Goal: Task Accomplishment & Management: Complete application form

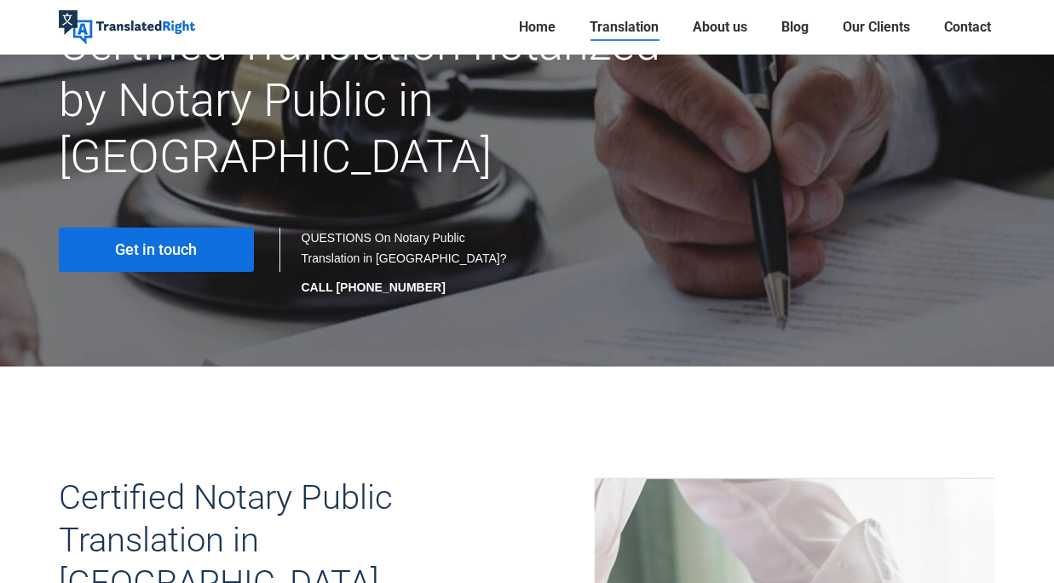
scroll to position [170, 0]
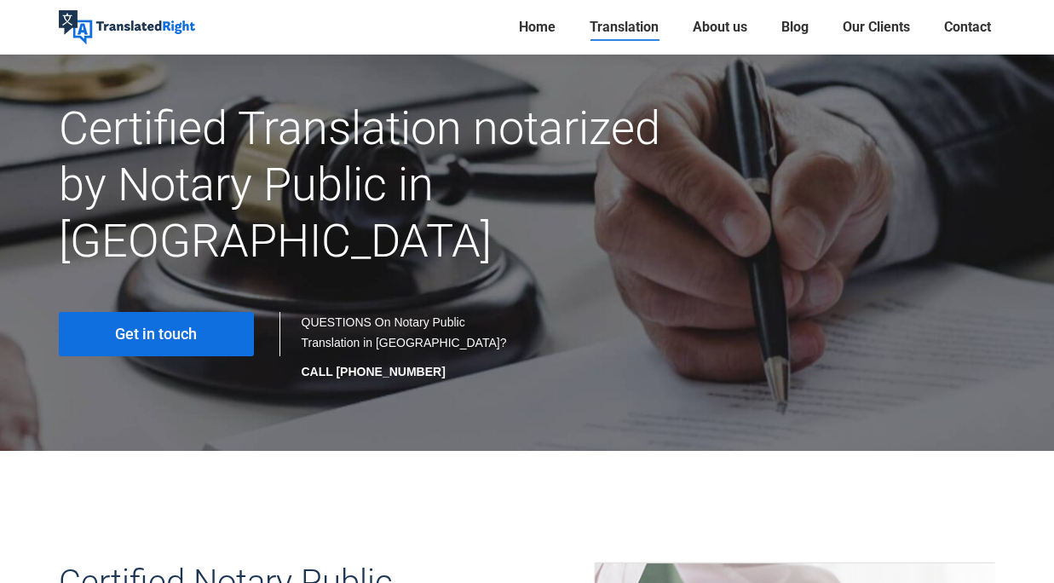
click at [147, 326] on span "Get in touch" at bounding box center [156, 334] width 82 height 17
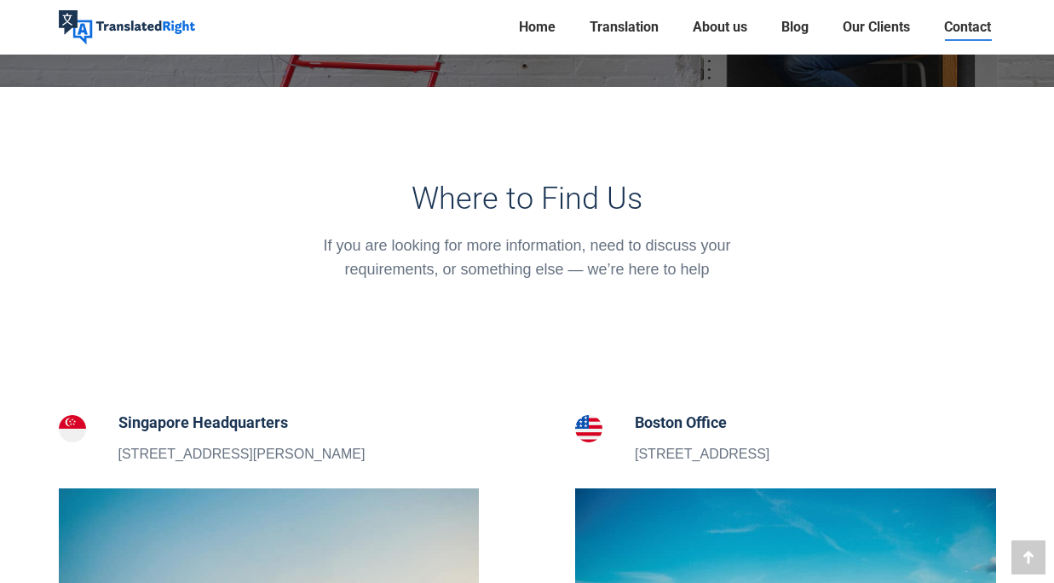
scroll to position [426, 0]
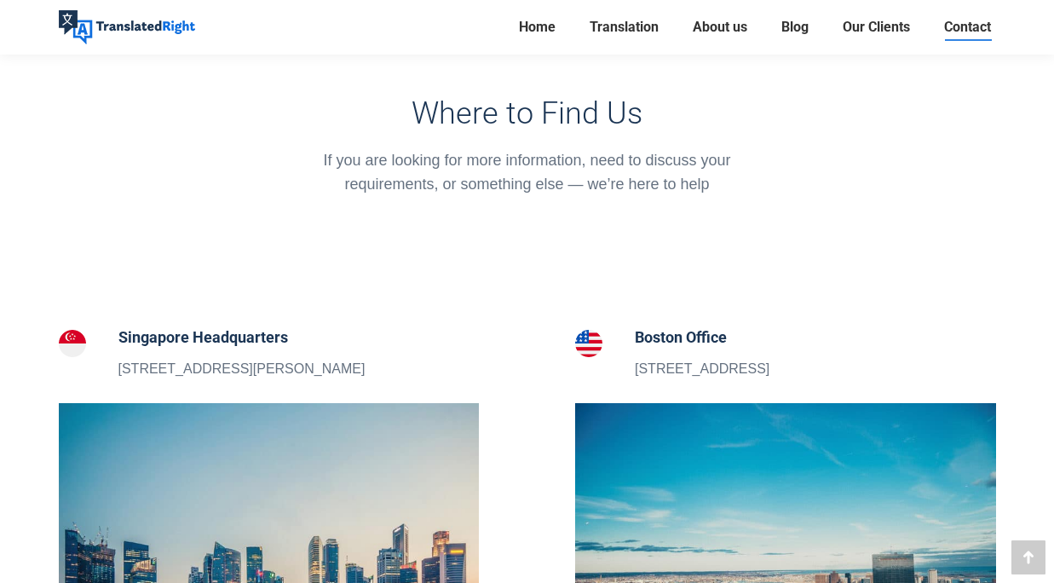
click at [205, 335] on h5 "Singapore Headquarters" at bounding box center [241, 338] width 247 height 24
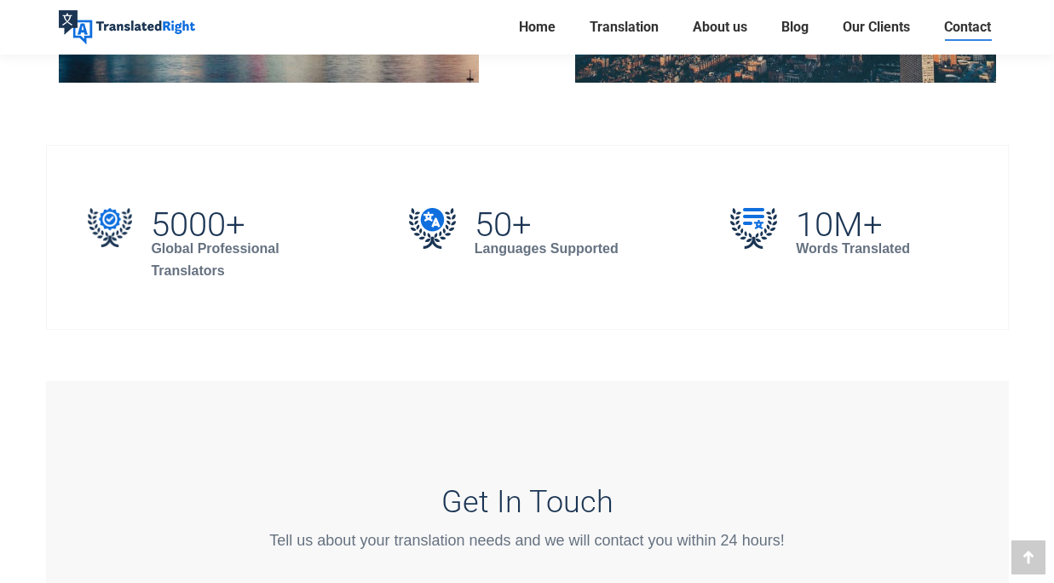
scroll to position [852, 0]
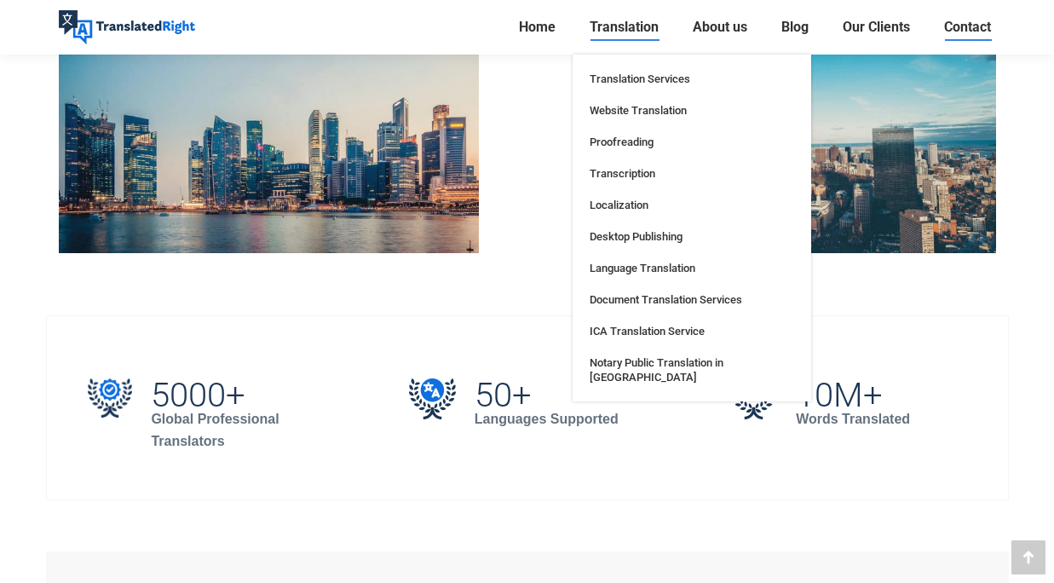
click at [637, 31] on span "Translation" at bounding box center [624, 27] width 69 height 17
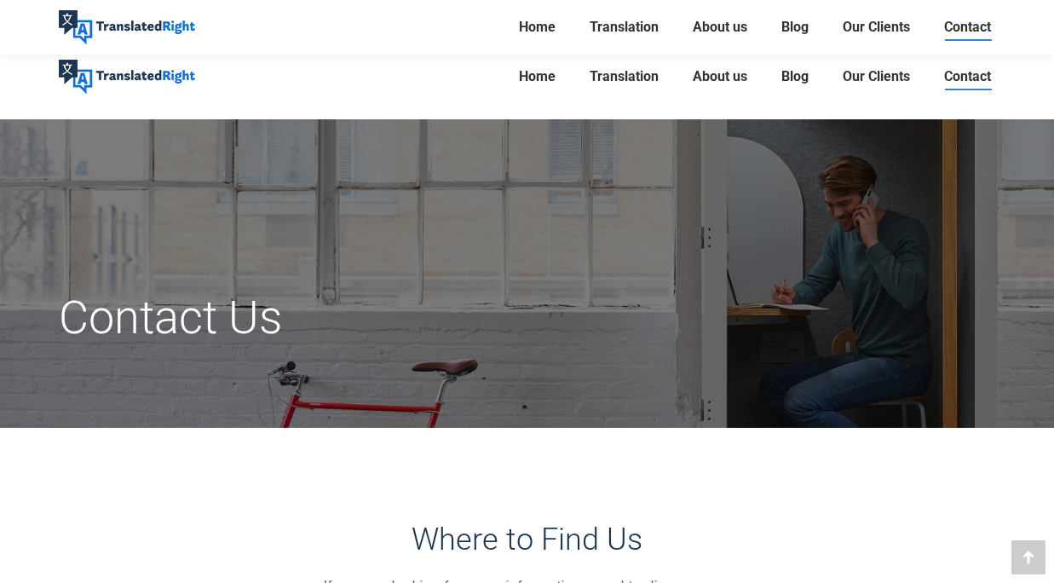
scroll to position [852, 0]
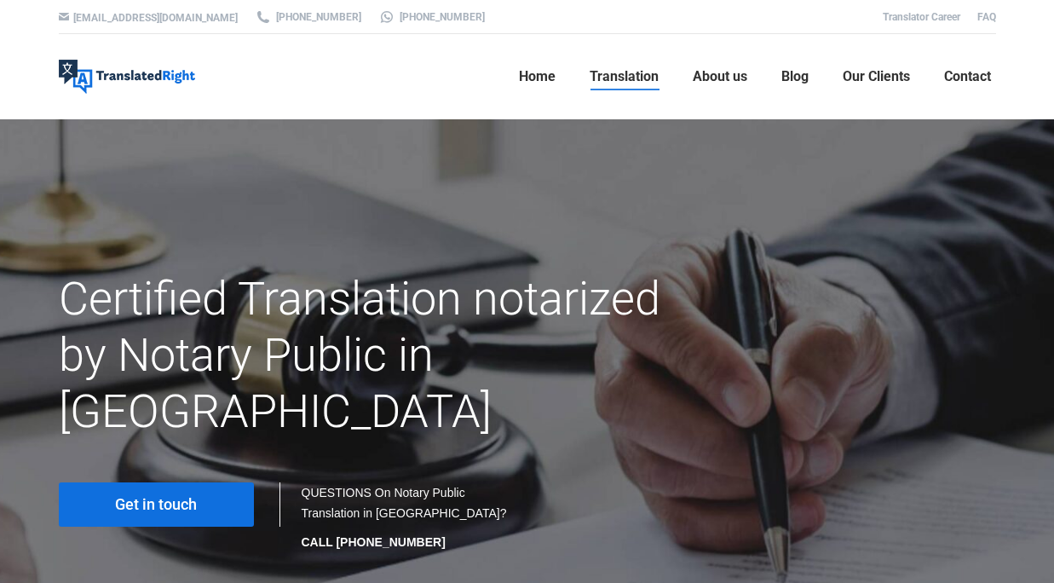
scroll to position [170, 0]
click at [493, 96] on ul "Home Translation Translation Services Website Translation Proofreading Transcri…" at bounding box center [597, 76] width 797 height 85
click at [710, 80] on span "About us" at bounding box center [720, 76] width 55 height 17
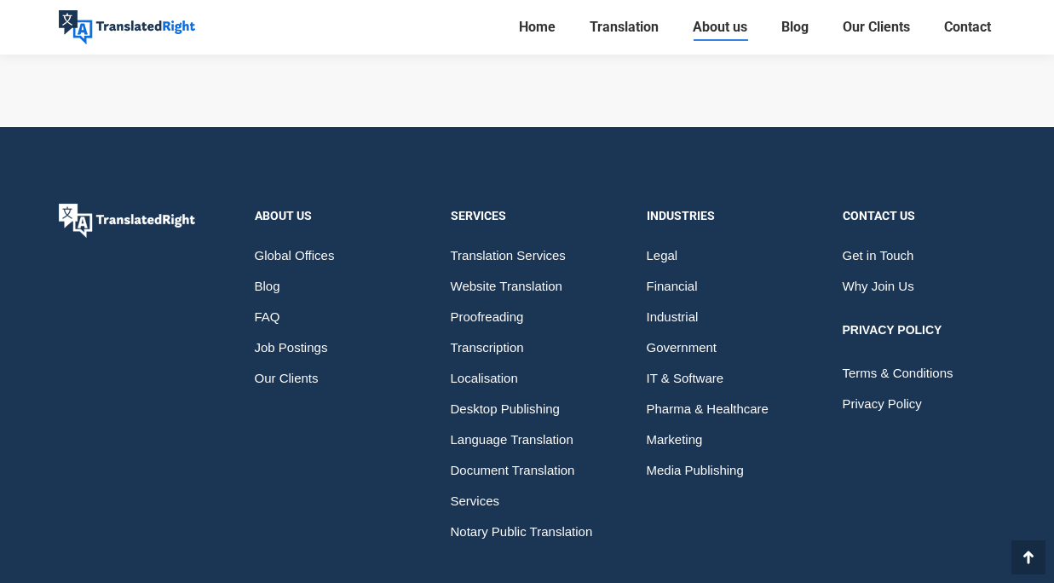
scroll to position [4853, 0]
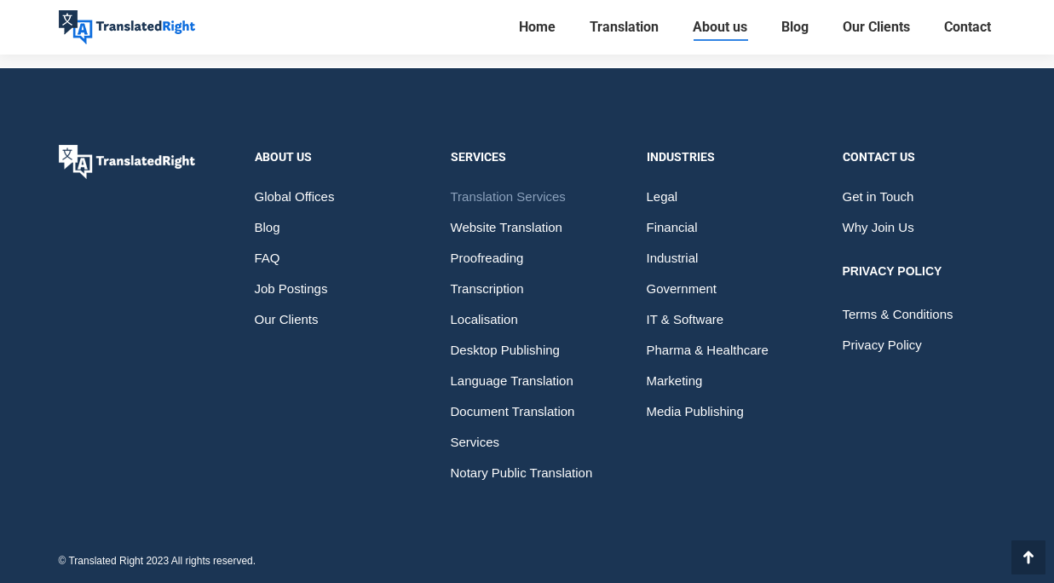
click at [490, 193] on span "Translation Services" at bounding box center [508, 197] width 115 height 31
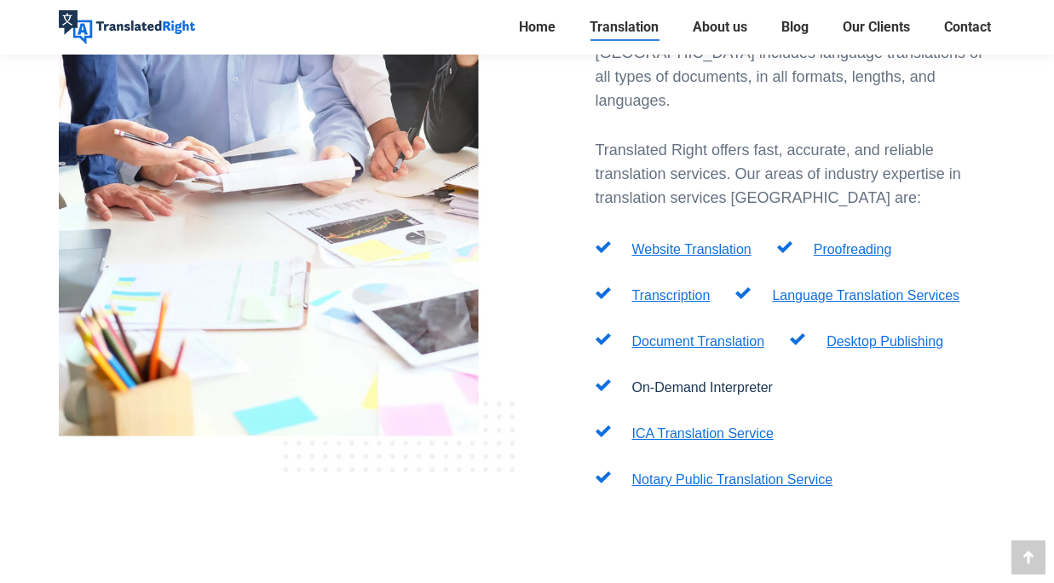
scroll to position [511, 0]
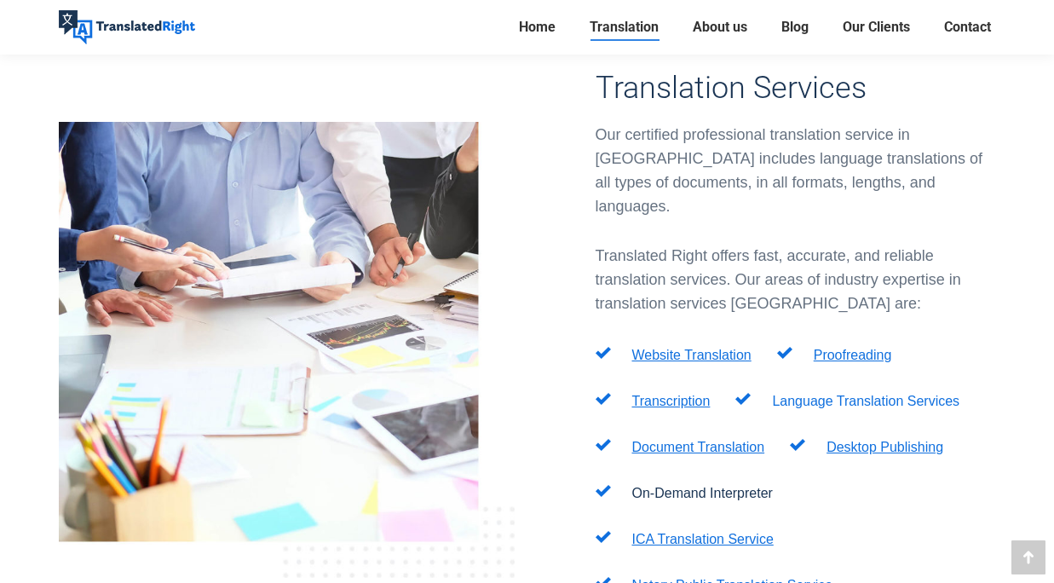
click at [866, 394] on link "Language Translation Services" at bounding box center [865, 401] width 187 height 14
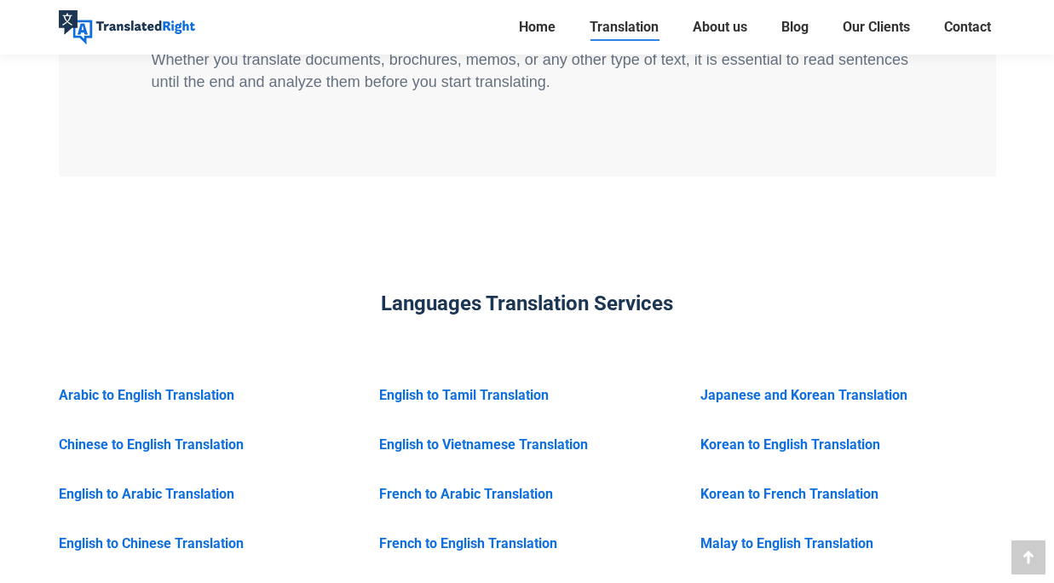
scroll to position [2386, 0]
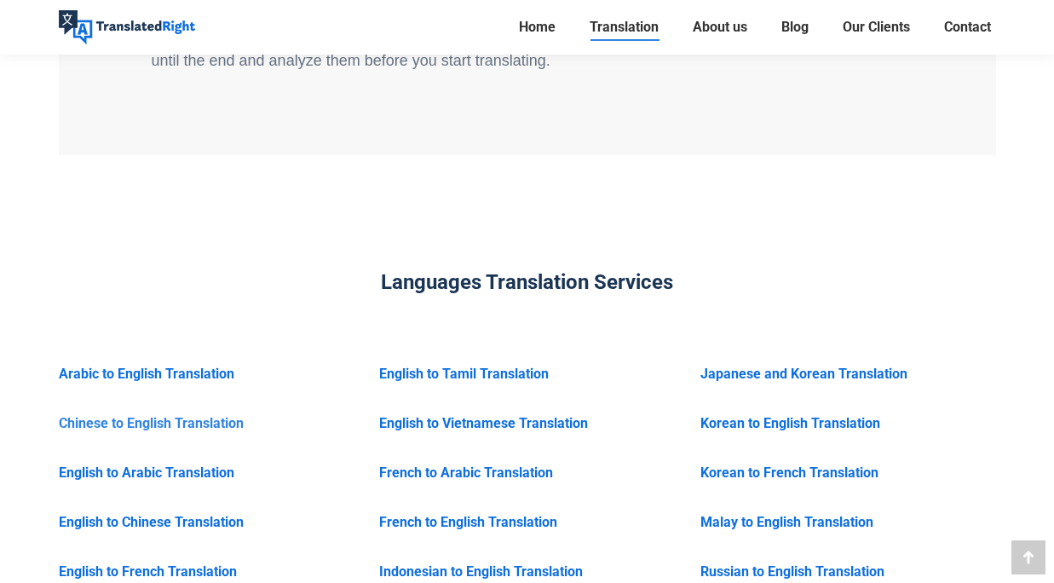
click at [122, 415] on link "Chinese to English Translation" at bounding box center [151, 423] width 185 height 16
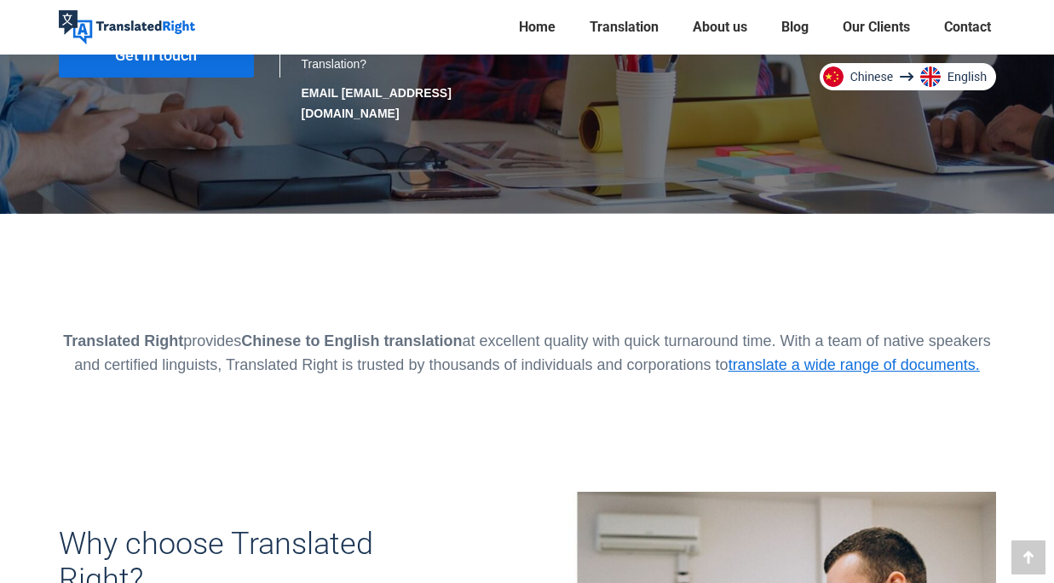
scroll to position [426, 0]
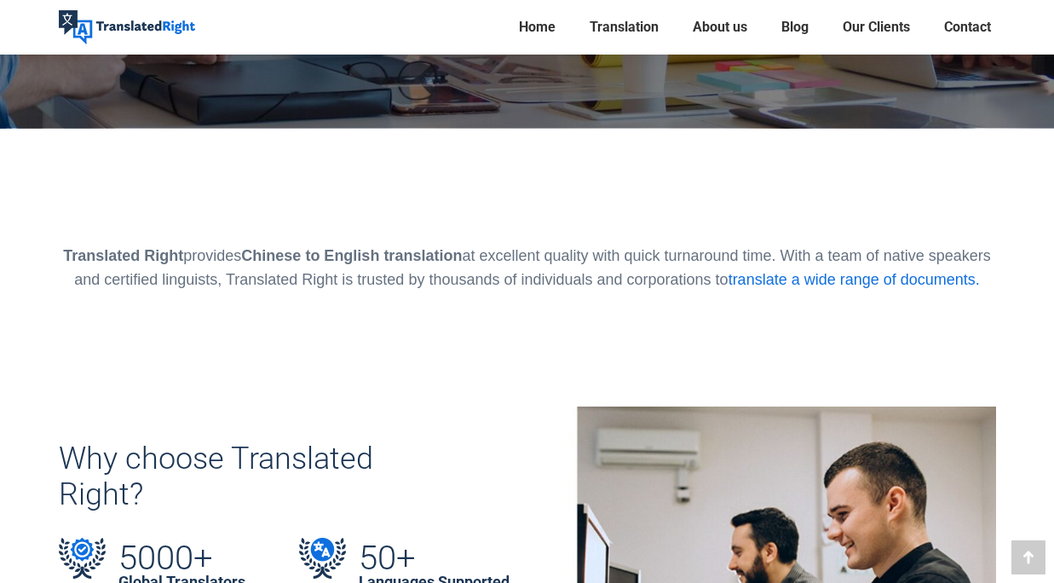
click at [844, 271] on link "translate a wide range of documents." at bounding box center [854, 279] width 251 height 17
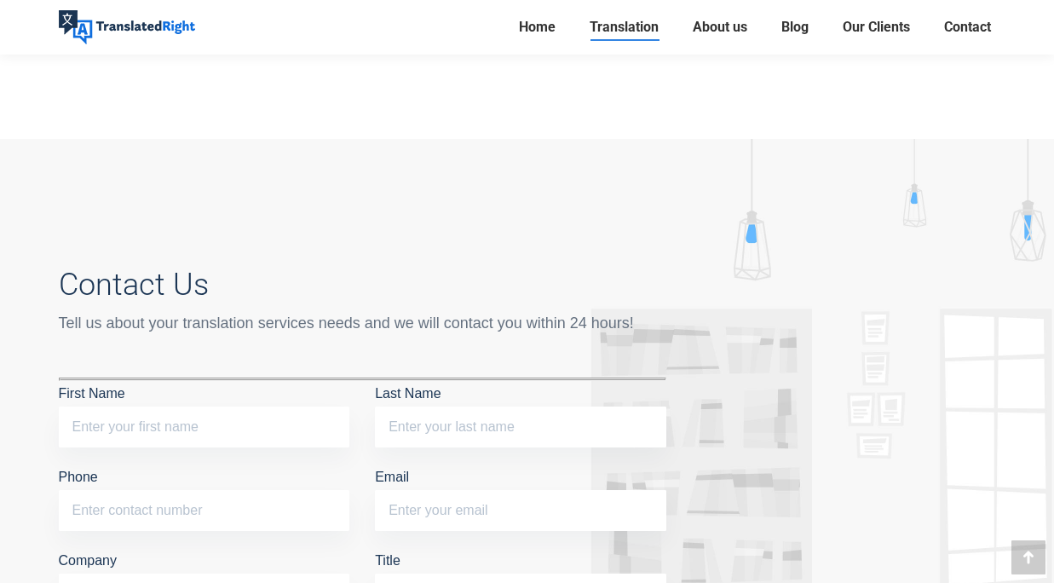
scroll to position [6476, 0]
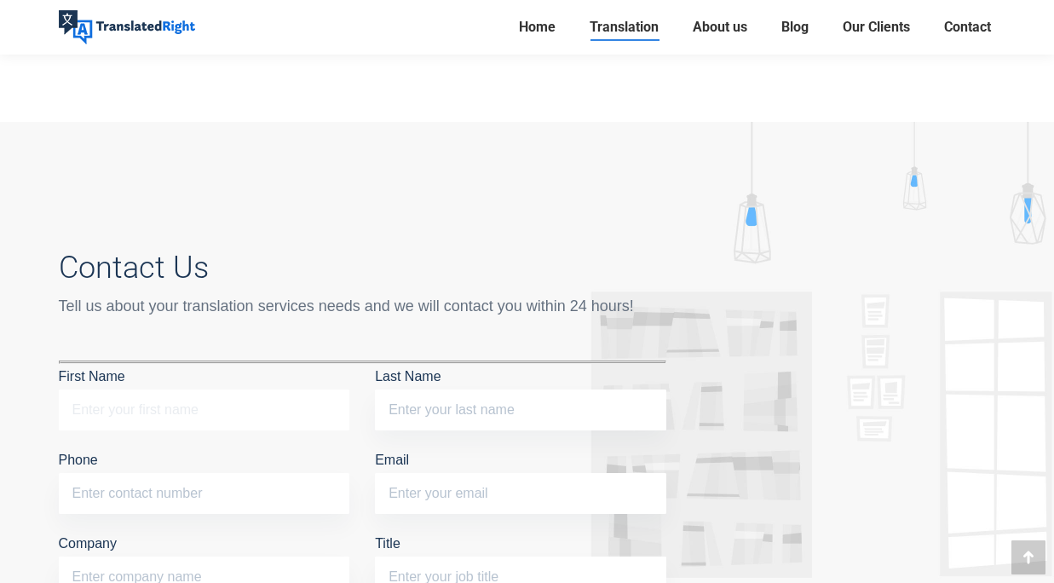
click at [218, 389] on input "First Name" at bounding box center [204, 409] width 291 height 41
type input "Nuo"
click at [405, 389] on input "Last Name" at bounding box center [520, 409] width 291 height 41
type input "[PERSON_NAME]"
click at [215, 473] on input "Phone" at bounding box center [204, 493] width 291 height 41
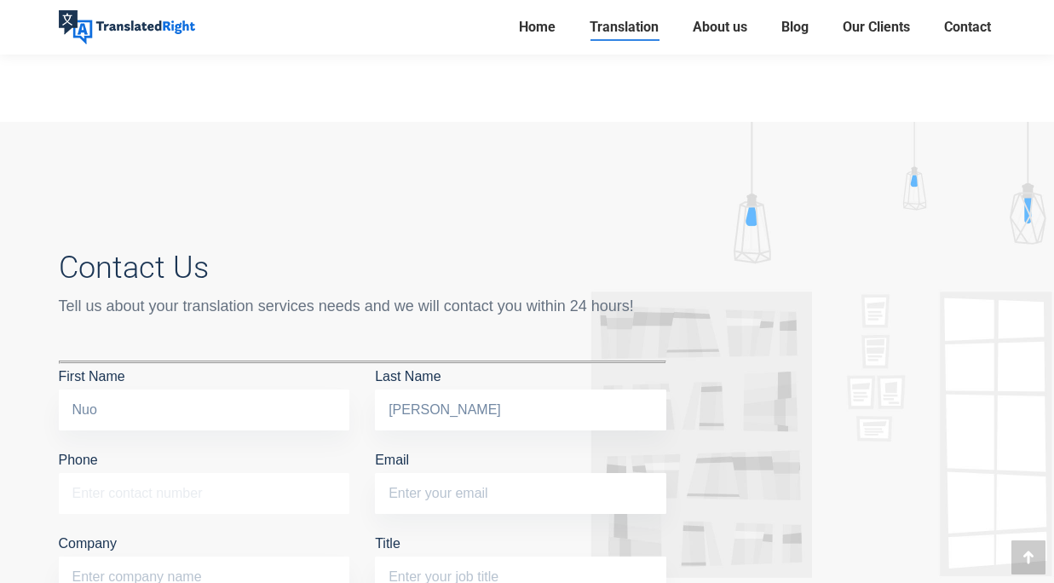
type input "86048454"
type input "[EMAIL_ADDRESS][DOMAIN_NAME]"
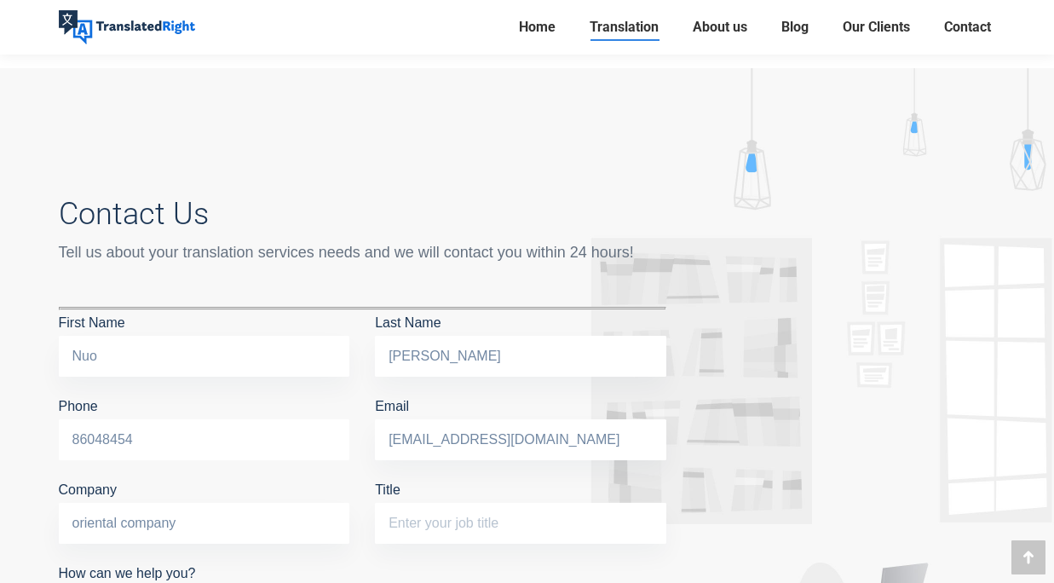
scroll to position [6561, 0]
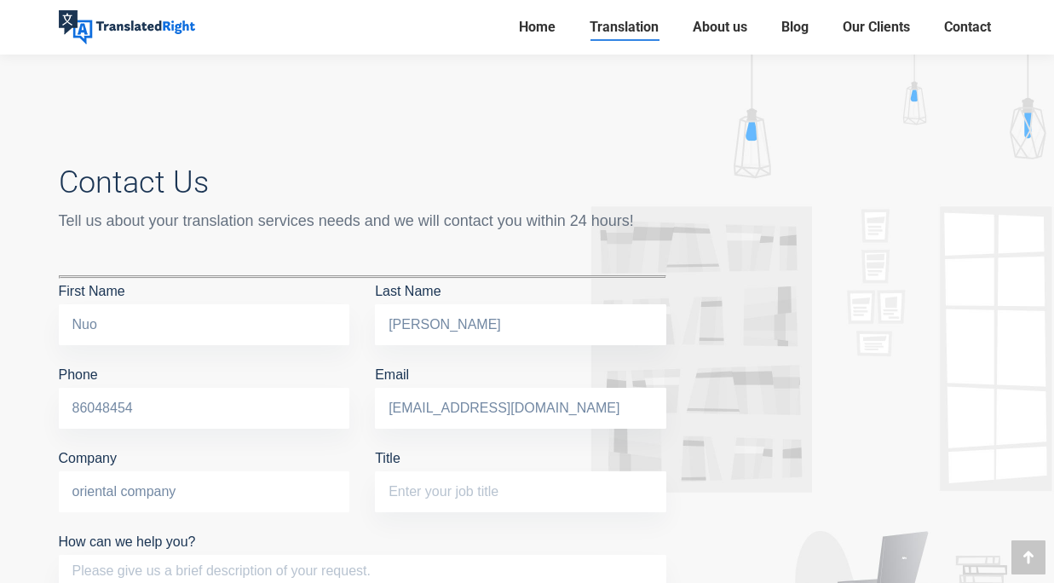
click at [197, 471] on input "oriental company" at bounding box center [204, 491] width 291 height 41
drag, startPoint x: 200, startPoint y: 365, endPoint x: 20, endPoint y: 373, distance: 180.9
type input "[GEOGRAPHIC_DATA]"
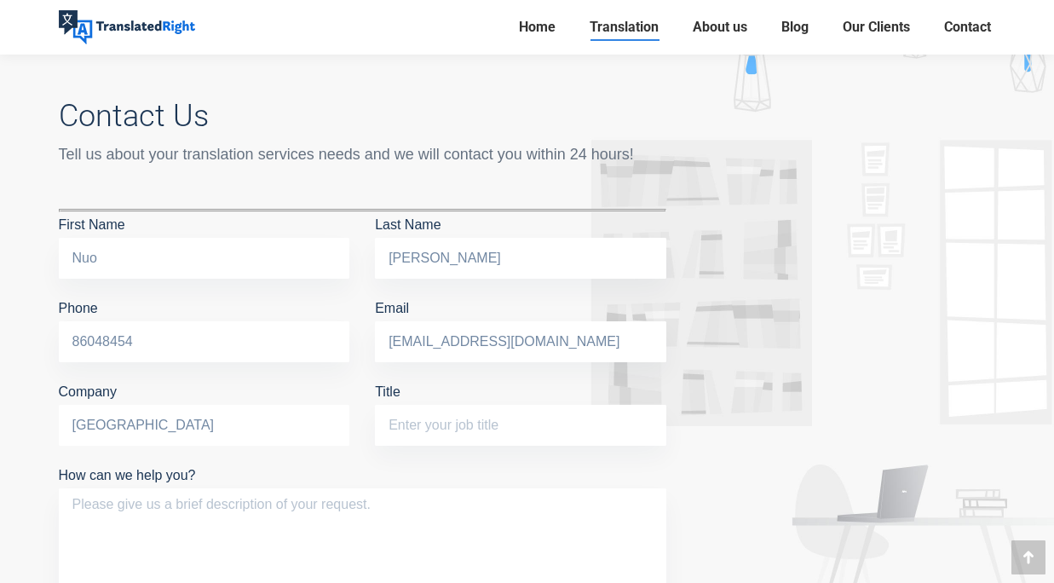
scroll to position [6647, 0]
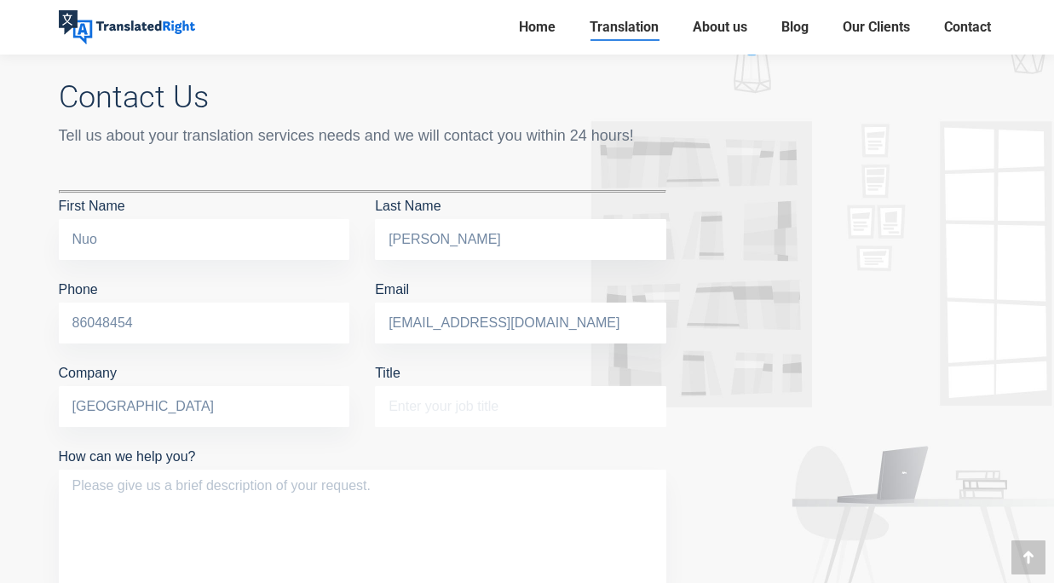
click at [475, 386] on input "Title" at bounding box center [520, 406] width 291 height 41
type input "Student"
click at [374, 444] on p "How can we help you?" at bounding box center [363, 521] width 608 height 155
click at [332, 470] on textarea "How can we help you?" at bounding box center [363, 530] width 608 height 121
drag, startPoint x: 198, startPoint y: 358, endPoint x: 179, endPoint y: 357, distance: 18.8
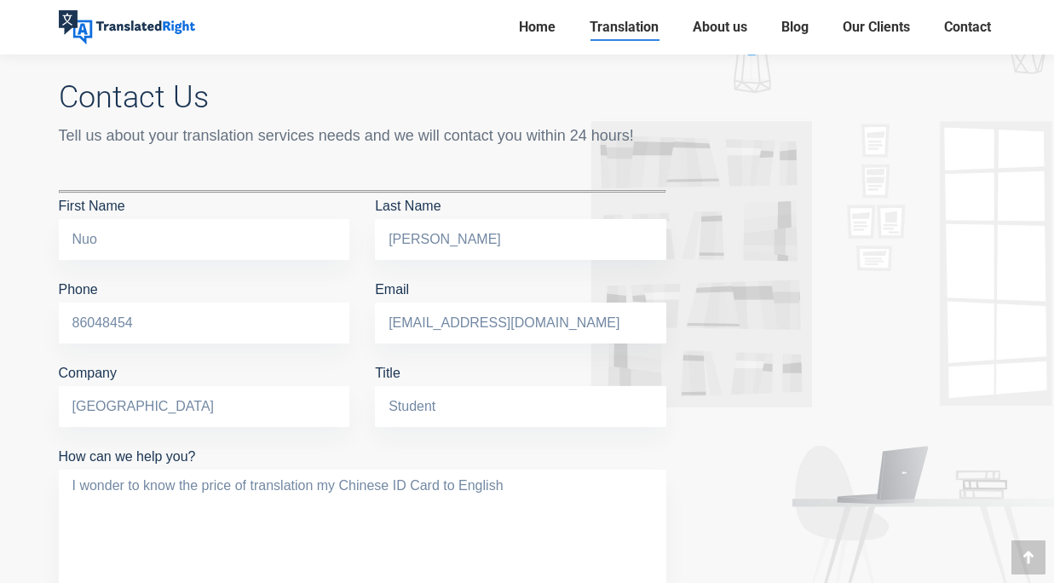
click at [179, 470] on textarea "I wonder to know the price of translation my Chinese ID Card to English" at bounding box center [363, 530] width 608 height 121
click at [320, 470] on textarea "I wonder to know your price of translation my Chinese ID Card to English" at bounding box center [363, 530] width 608 height 121
click at [535, 470] on textarea "I wonder to know your price of translating my Chinese ID Card to English" at bounding box center [363, 530] width 608 height 121
click at [240, 470] on textarea "I wonder to know your price of translating my Chinese ID Card to English. I wou…" at bounding box center [363, 530] width 608 height 121
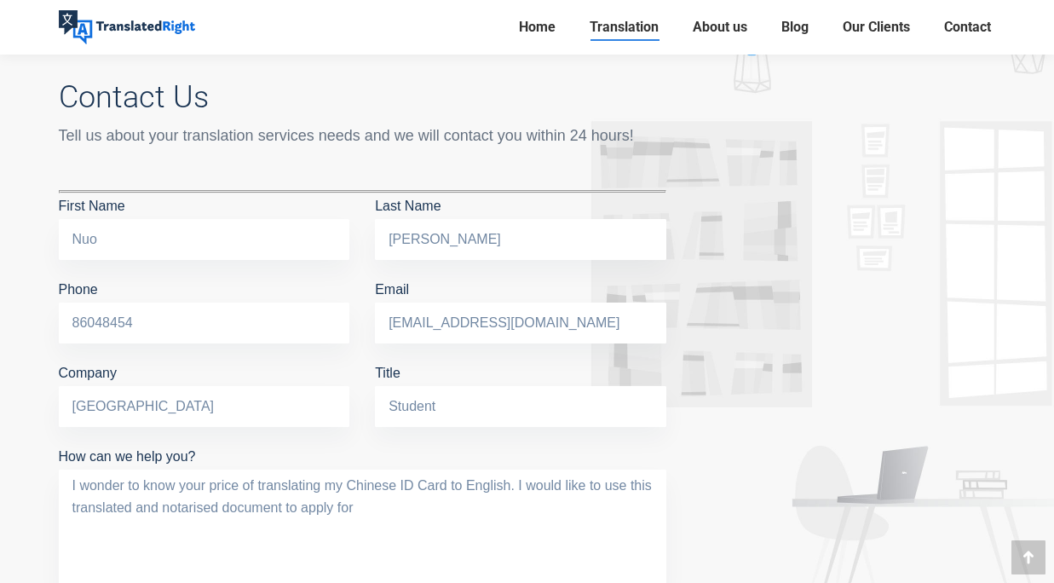
paste textarea "Service Obligation (SO) Scheme"
type textarea "I wonder to know your price of translating my Chinese ID Card to English. I wou…"
